Goal: Check status: Check status

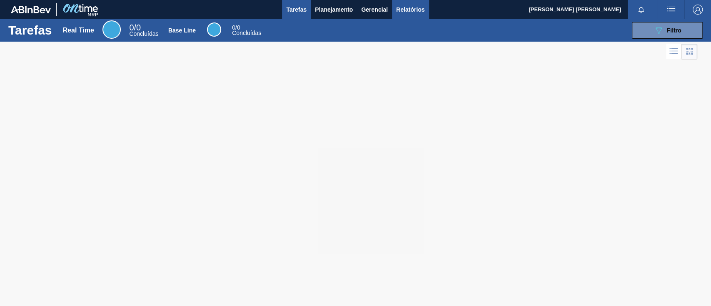
click at [403, 5] on span "Relatórios" at bounding box center [410, 10] width 28 height 10
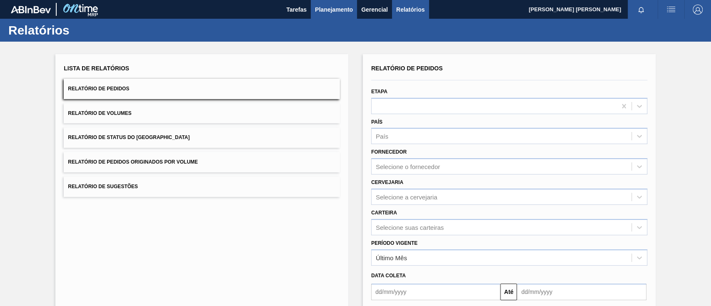
click at [323, 6] on span "Planejamento" at bounding box center [334, 10] width 38 height 10
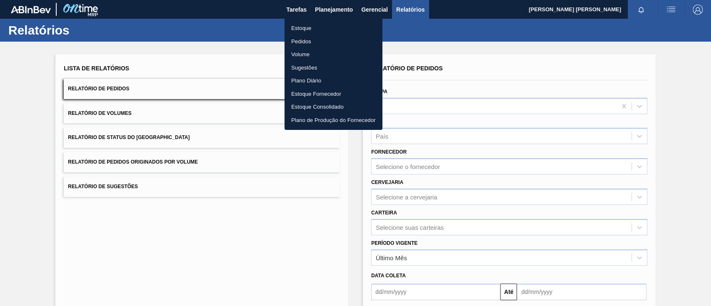
click at [320, 25] on li "Estoque" at bounding box center [333, 28] width 98 height 13
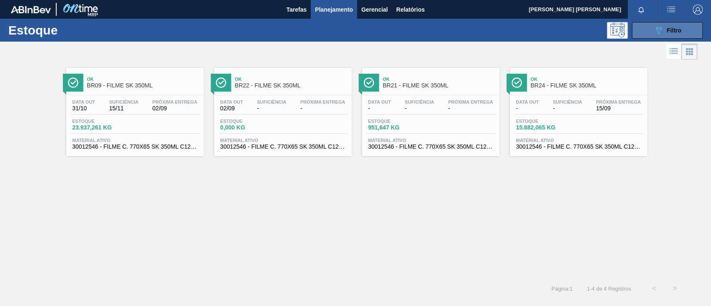
click at [660, 30] on icon "089F7B8B-B2A5-4AFE-B5C0-19BA573D28AC" at bounding box center [658, 30] width 10 height 10
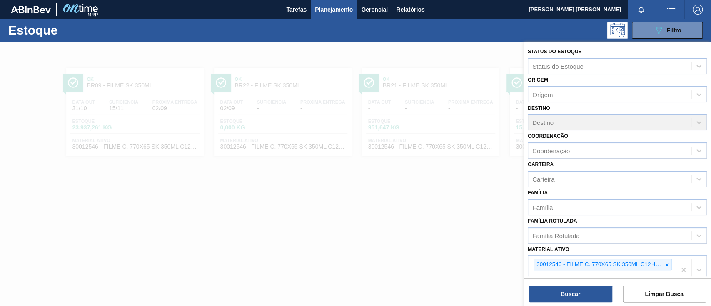
drag, startPoint x: 366, startPoint y: 269, endPoint x: 352, endPoint y: 255, distance: 20.6
click at [366, 269] on div at bounding box center [355, 195] width 711 height 306
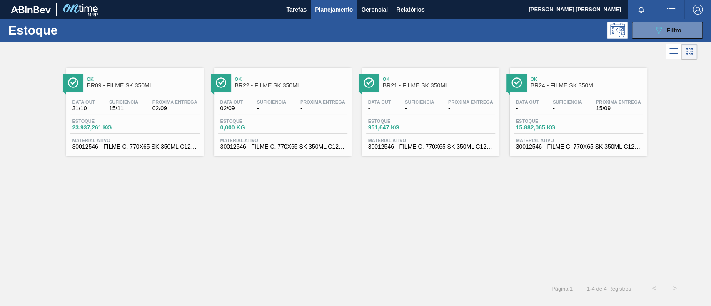
click at [138, 79] on span "Ok" at bounding box center [143, 79] width 112 height 5
